Goal: Task Accomplishment & Management: Use online tool/utility

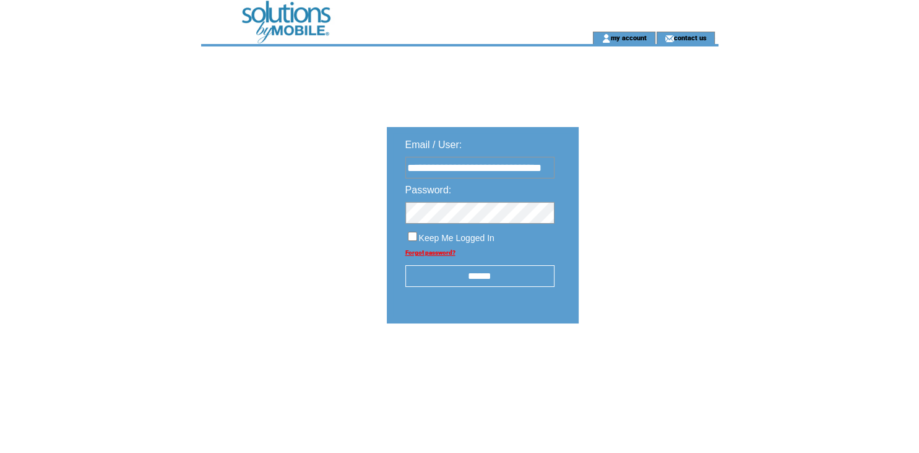
type input "**********"
click at [480, 279] on input "******" at bounding box center [479, 276] width 149 height 22
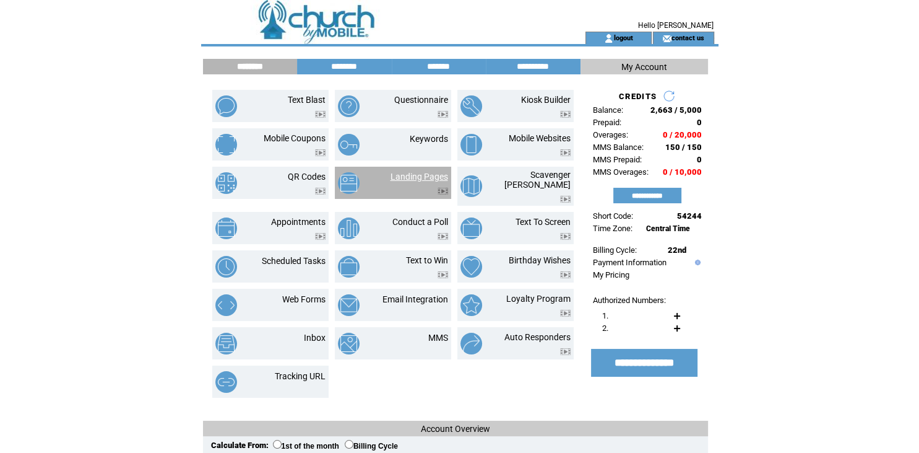
click at [415, 175] on link "Landing Pages" at bounding box center [420, 176] width 58 height 10
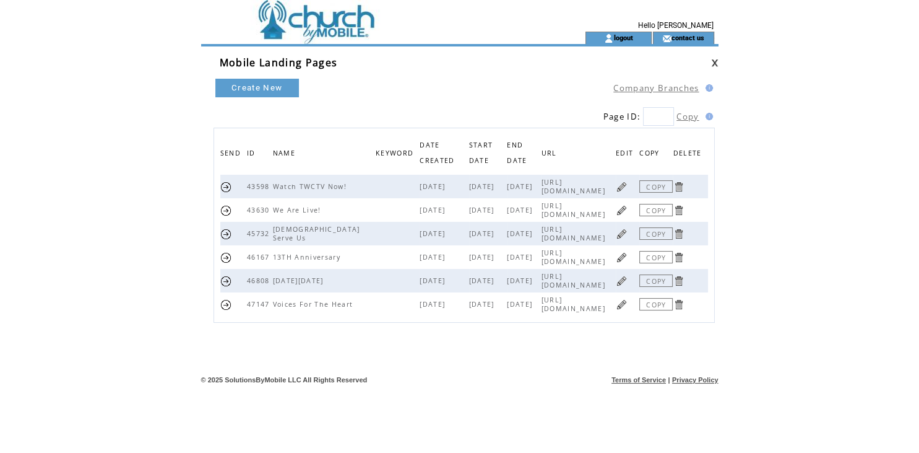
click at [655, 214] on link "COPY" at bounding box center [656, 210] width 33 height 12
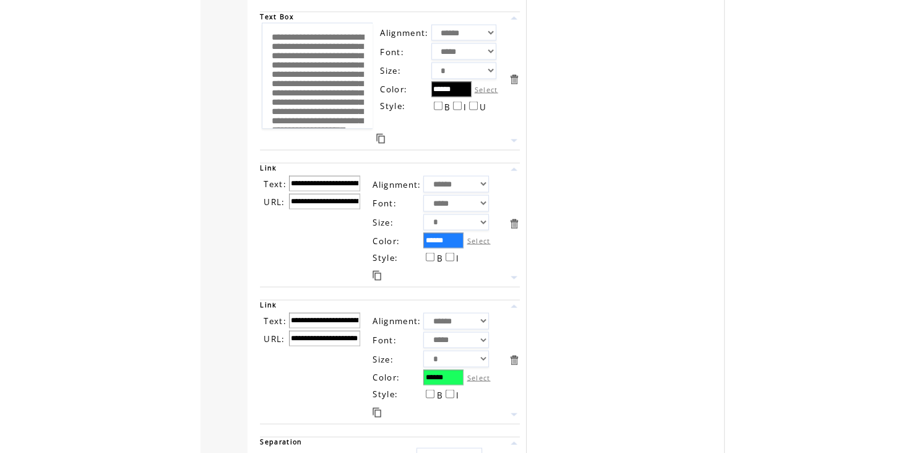
scroll to position [2640, 0]
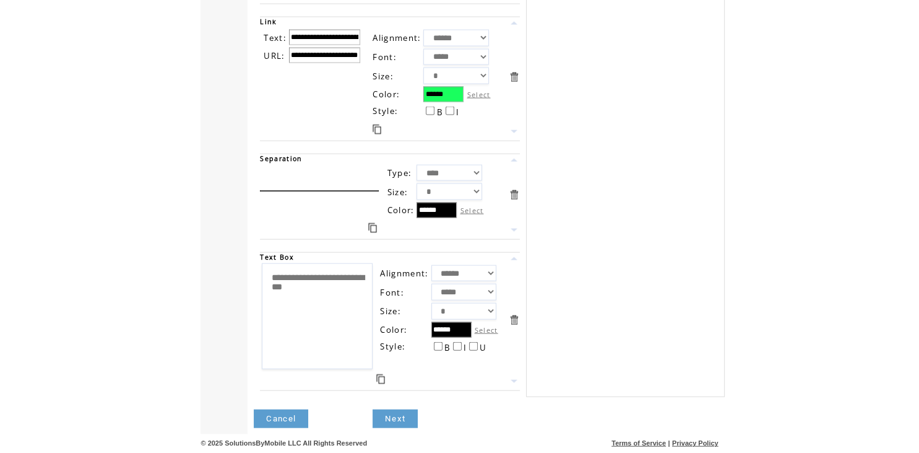
click at [392, 421] on link "Next" at bounding box center [395, 418] width 45 height 19
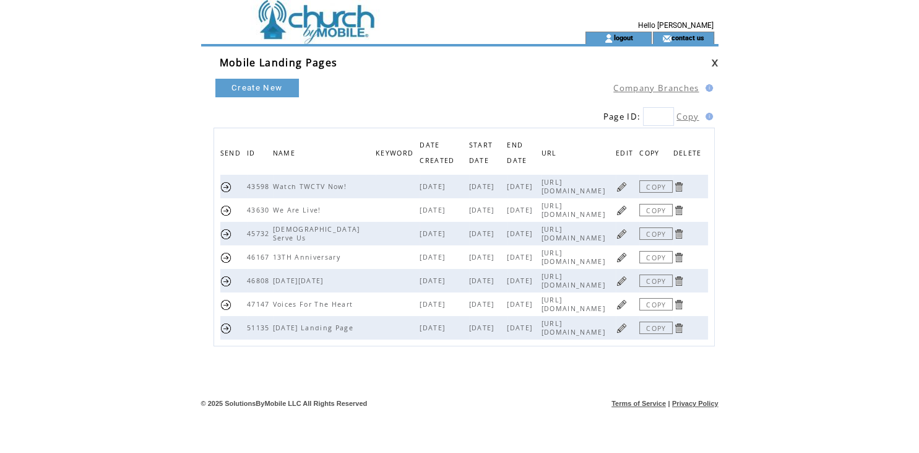
click at [680, 215] on link at bounding box center [679, 210] width 12 height 12
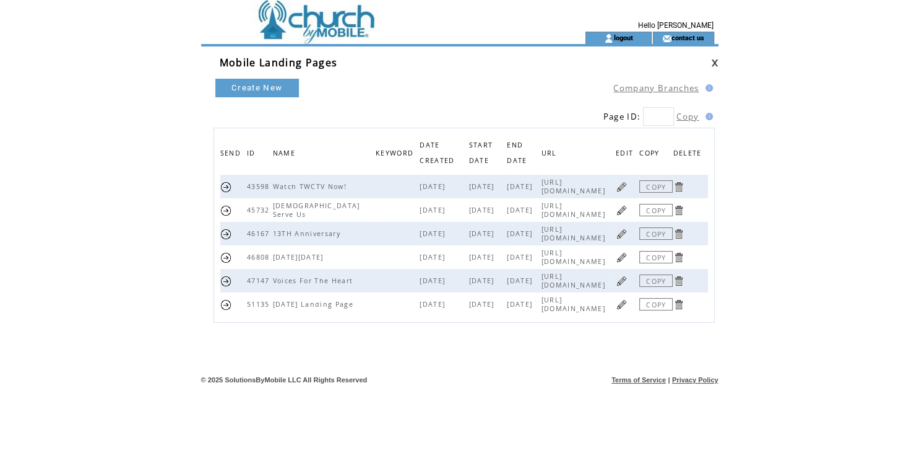
click at [682, 287] on link at bounding box center [679, 281] width 12 height 12
click at [682, 263] on link at bounding box center [679, 257] width 12 height 12
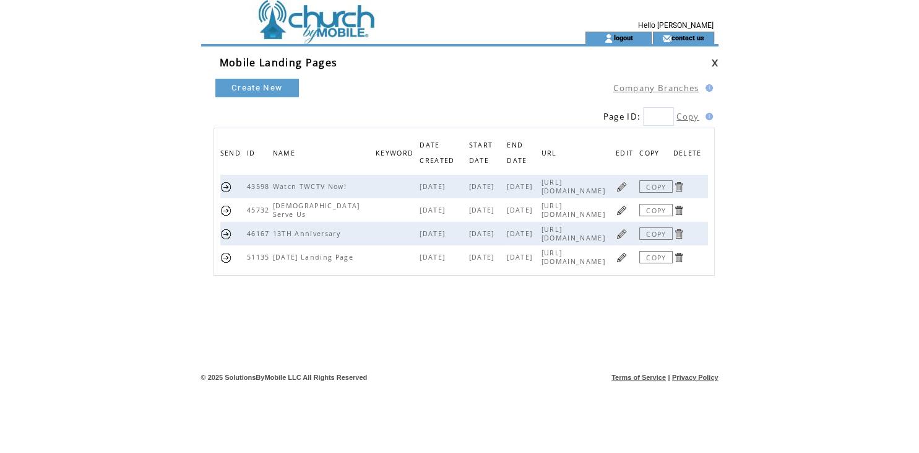
click at [680, 212] on link at bounding box center [679, 210] width 12 height 12
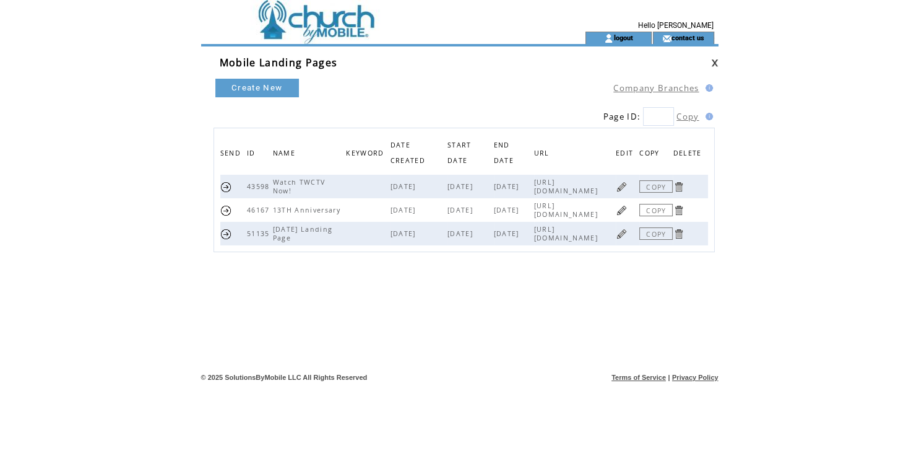
click at [685, 216] on link at bounding box center [679, 210] width 12 height 12
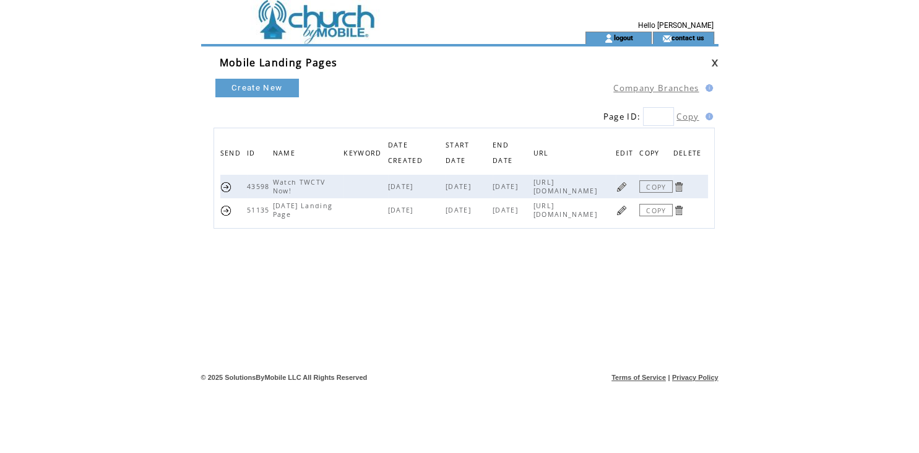
click at [682, 185] on link at bounding box center [679, 187] width 12 height 12
click at [624, 271] on div "Create New Company Branches Page ID: Copy SEND ID NAME KEYWORD DATE CREATED STA…" at bounding box center [464, 188] width 501 height 223
click at [316, 31] on td at bounding box center [371, 16] width 340 height 32
